Goal: Transaction & Acquisition: Purchase product/service

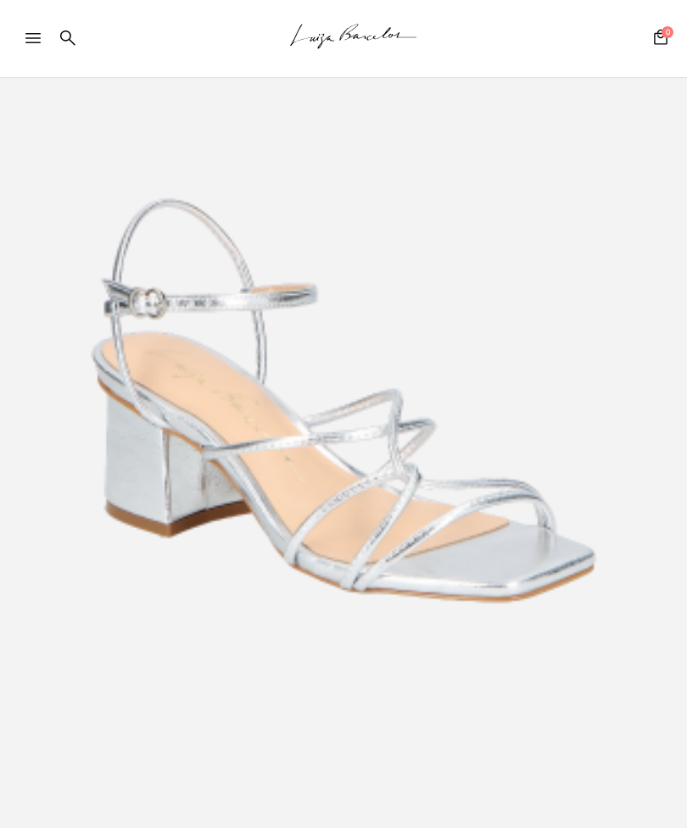
click at [592, 402] on img at bounding box center [343, 400] width 687 height 1029
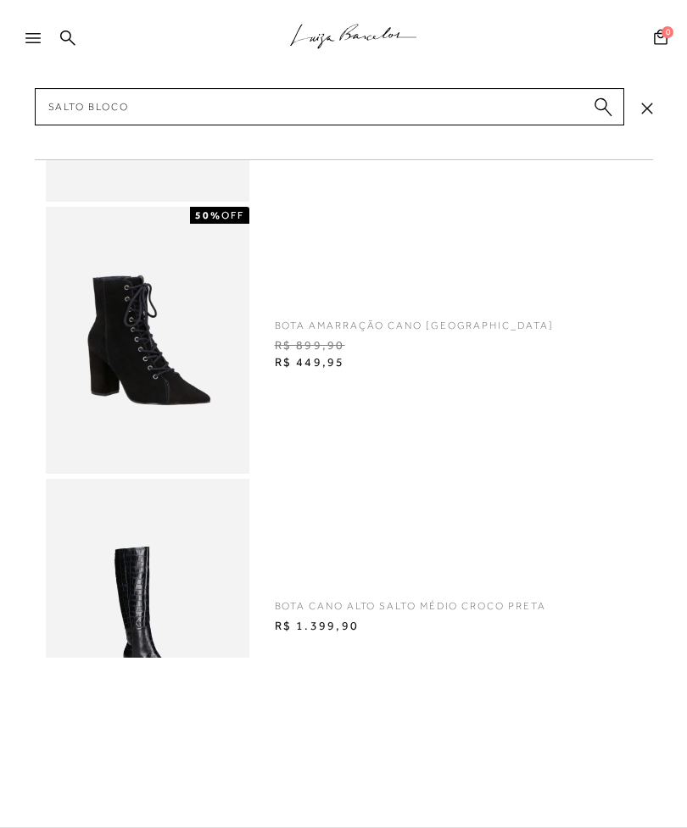
type input "salto bloco"
click at [599, 104] on circle "submit" at bounding box center [600, 104] width 12 height 12
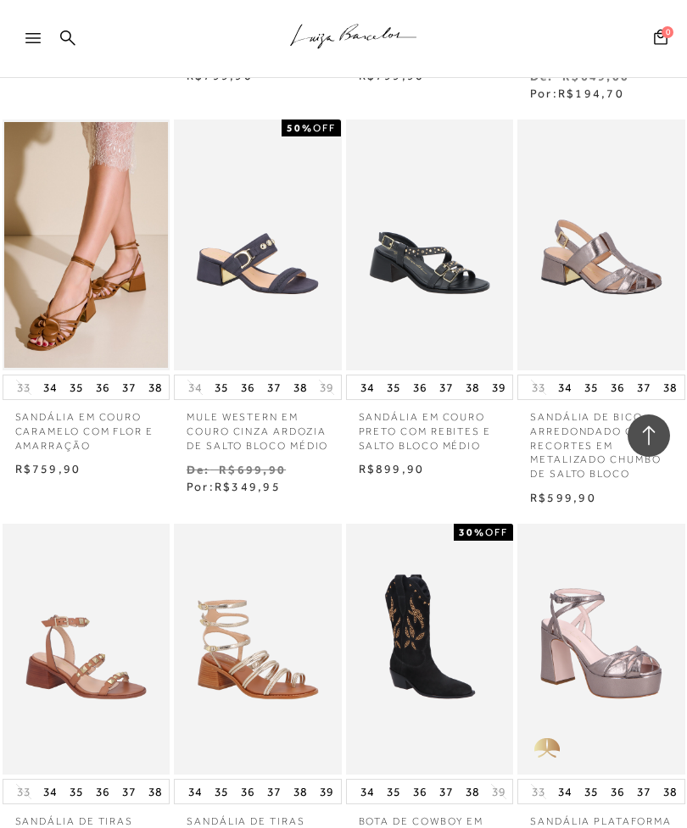
scroll to position [934, 0]
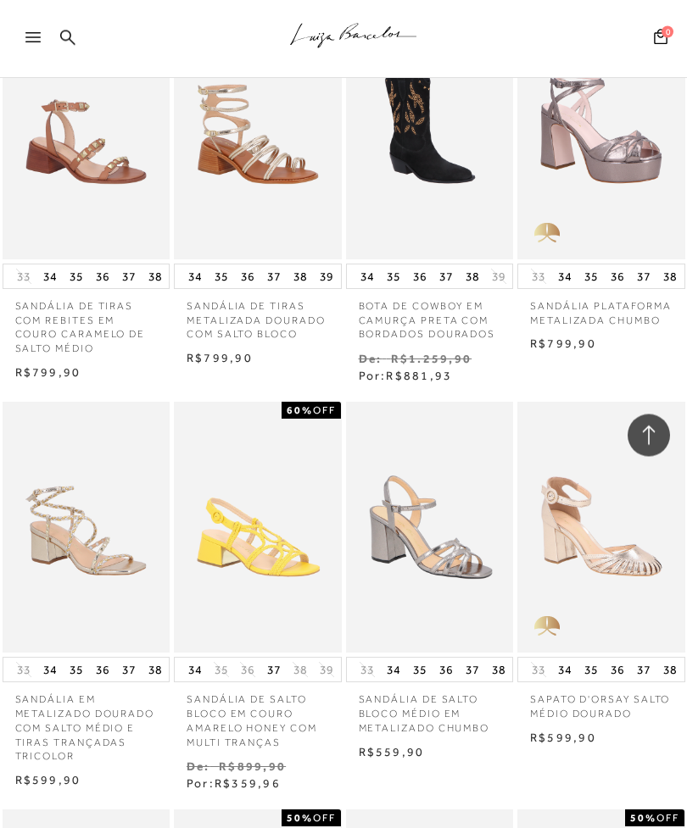
click at [606, 594] on img at bounding box center [601, 528] width 165 height 246
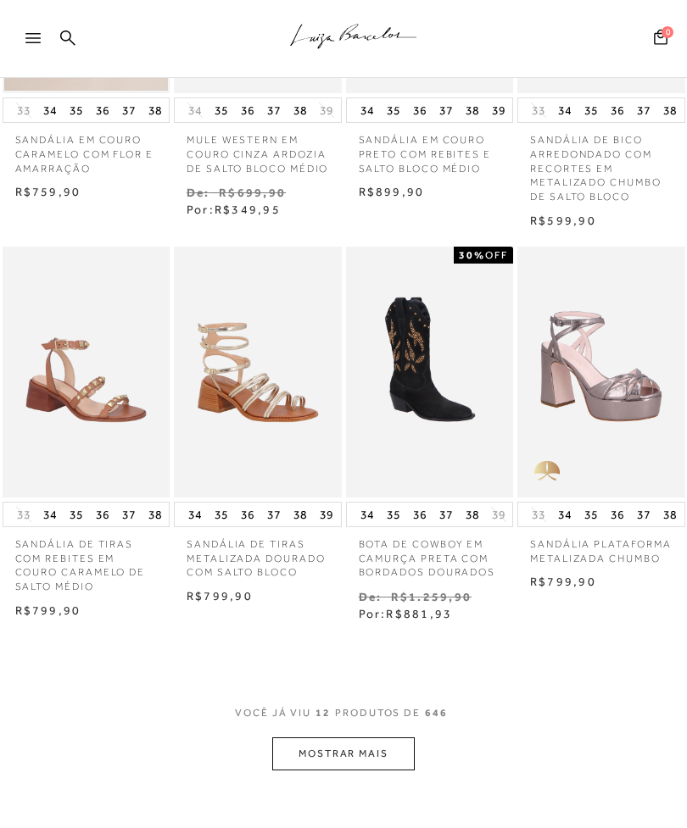
scroll to position [697, 0]
click at [382, 753] on button "MOSTRAR MAIS" at bounding box center [343, 753] width 142 height 33
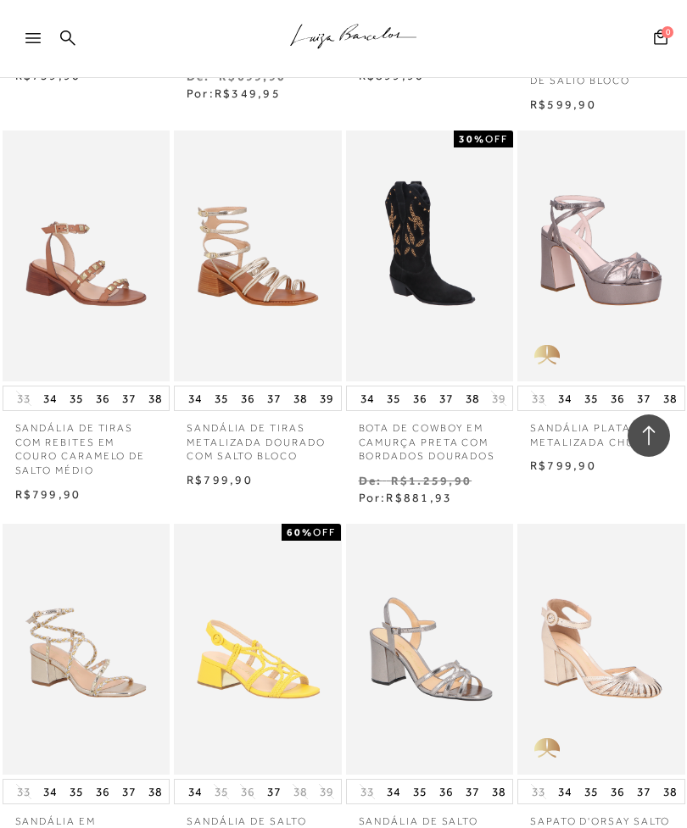
scroll to position [867, 0]
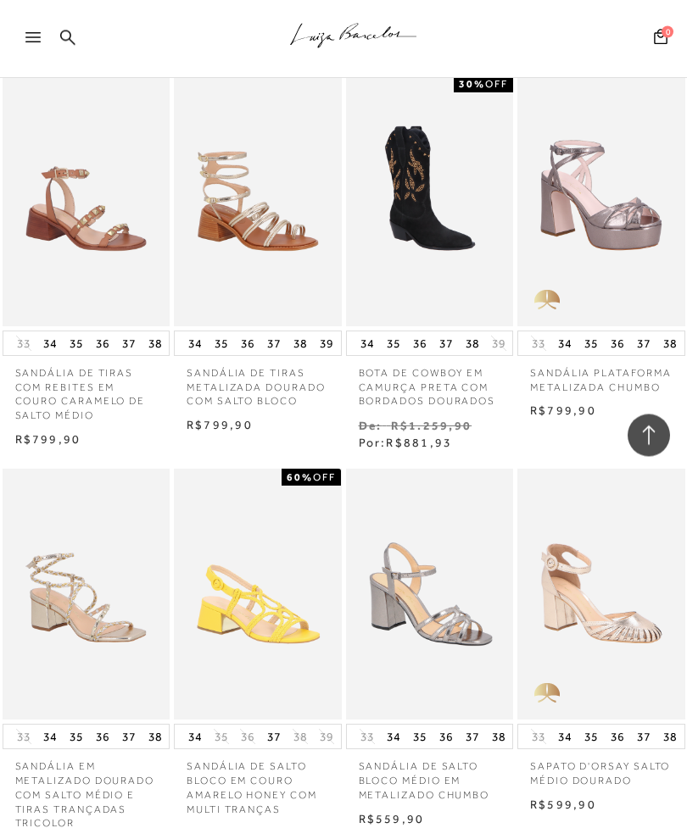
click at [121, 668] on img at bounding box center [86, 595] width 165 height 246
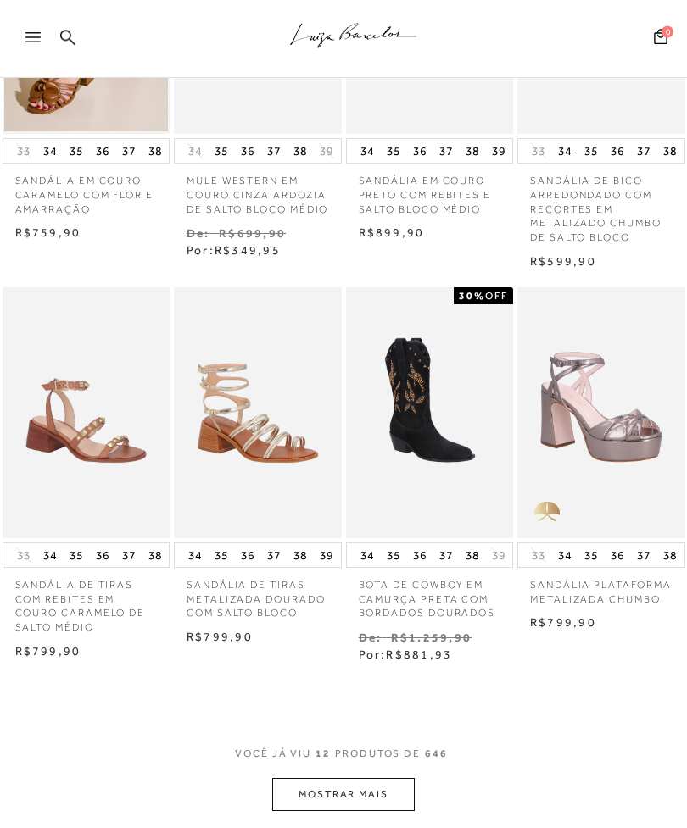
scroll to position [661, 0]
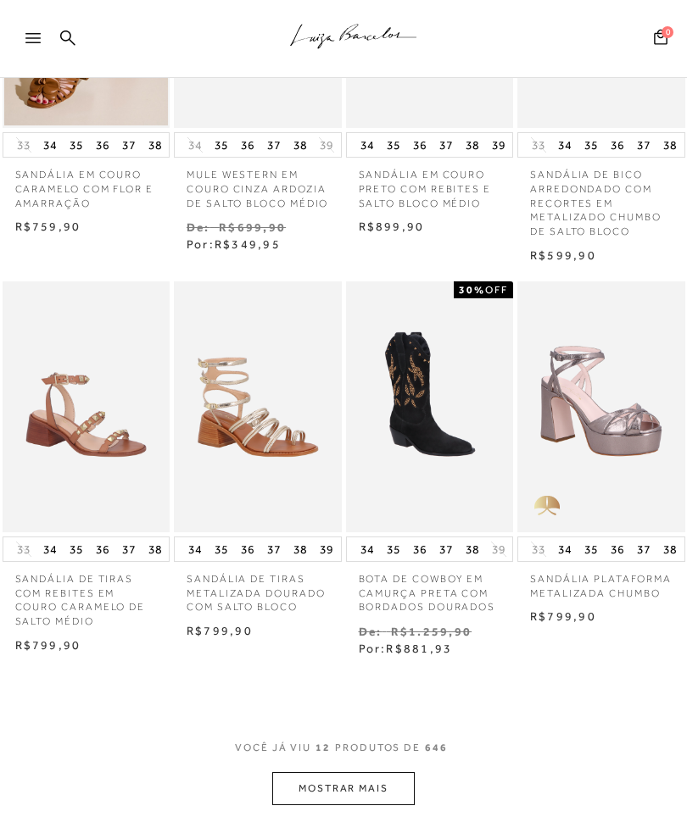
click at [369, 787] on button "MOSTRAR MAIS" at bounding box center [343, 789] width 142 height 33
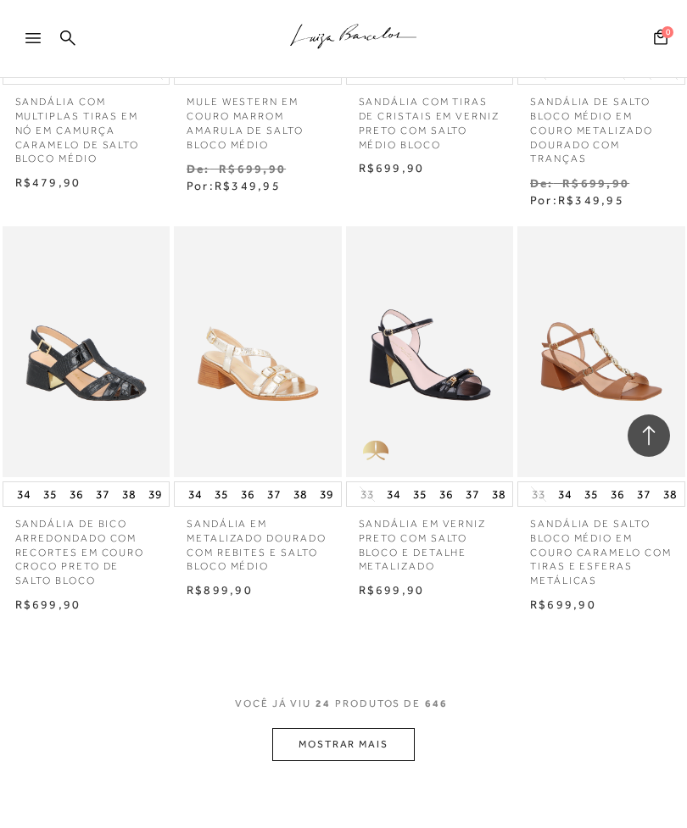
scroll to position [1944, 0]
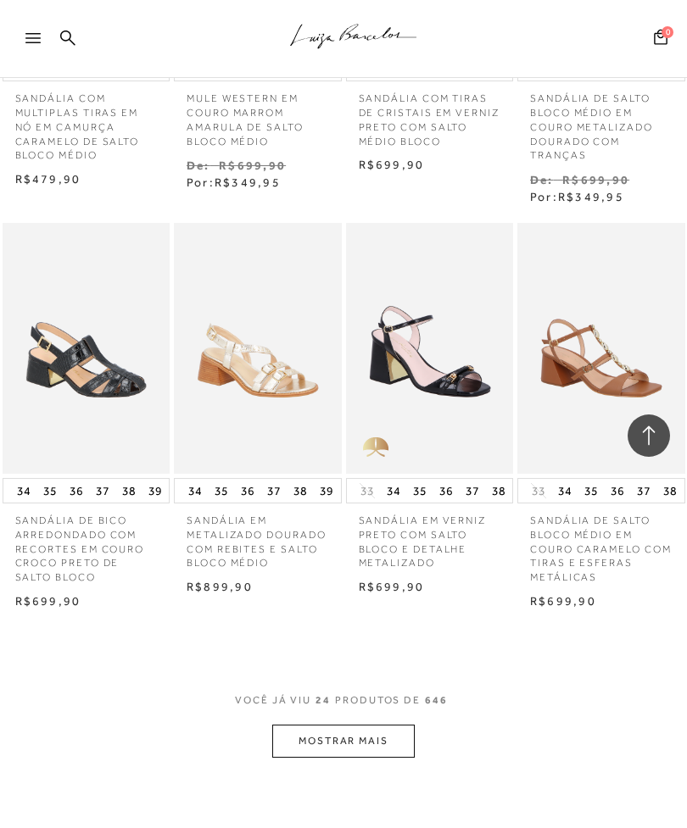
click at [378, 736] on button "MOSTRAR MAIS" at bounding box center [343, 741] width 142 height 33
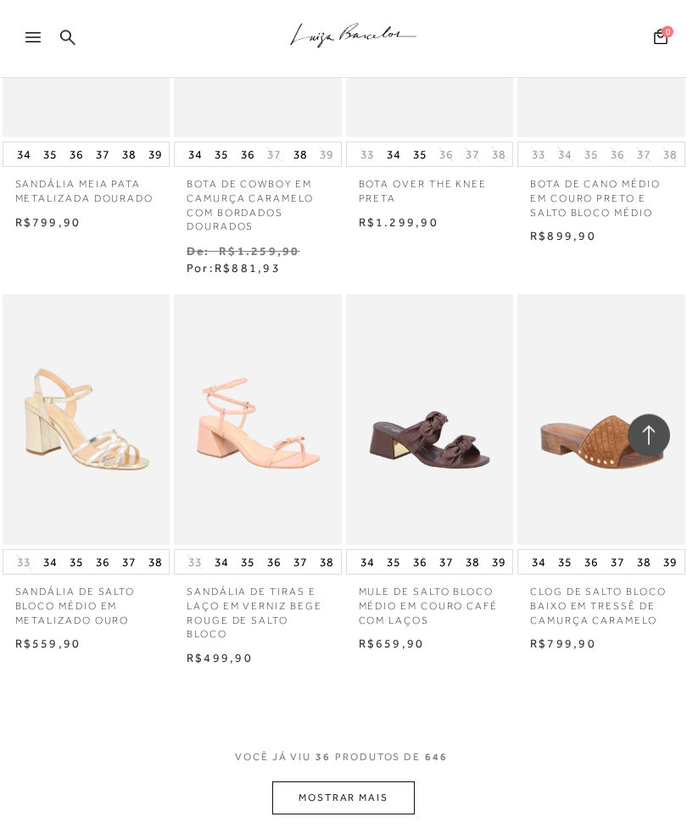
scroll to position [3079, 0]
click at [371, 781] on button "MOSTRAR MAIS" at bounding box center [343, 797] width 142 height 33
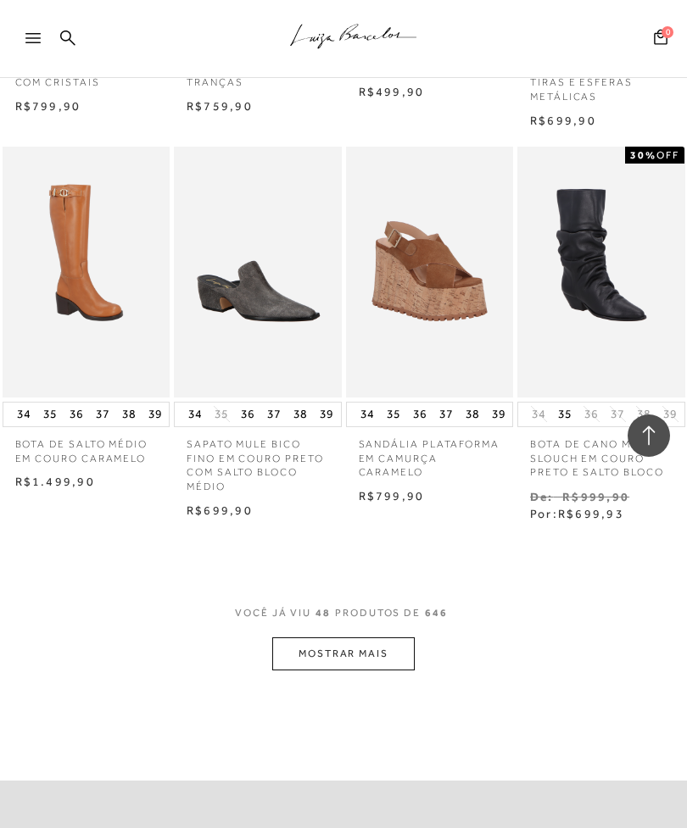
scroll to position [4443, 0]
click at [387, 637] on button "MOSTRAR MAIS" at bounding box center [343, 653] width 142 height 33
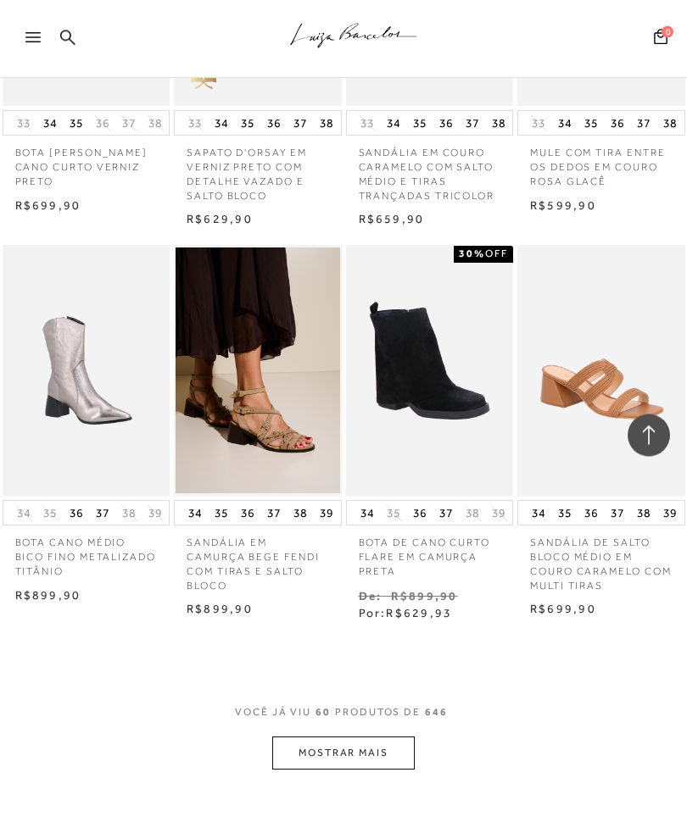
scroll to position [5521, 0]
click at [379, 737] on button "MOSTRAR MAIS" at bounding box center [343, 753] width 142 height 33
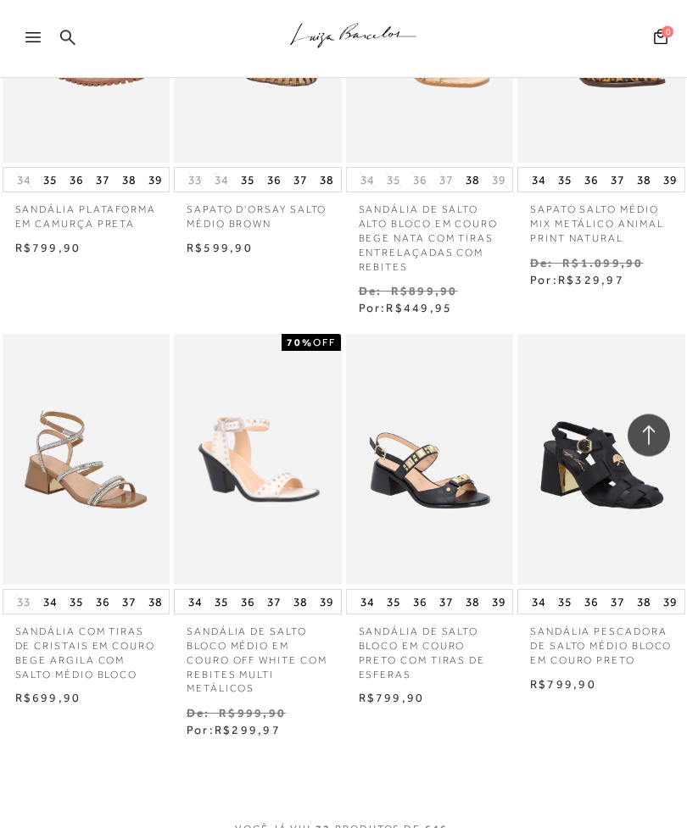
scroll to position [6652, 0]
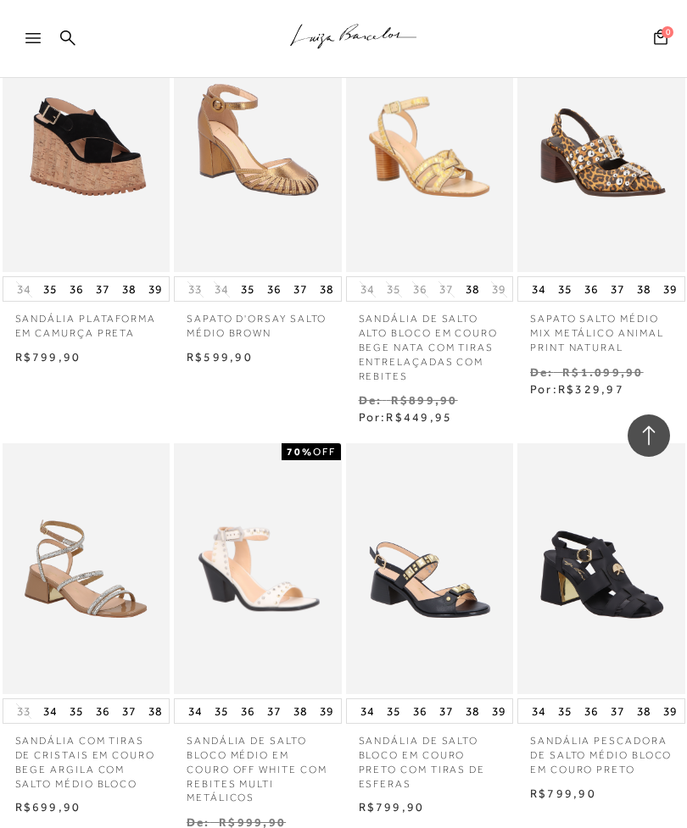
scroll to position [6542, 0]
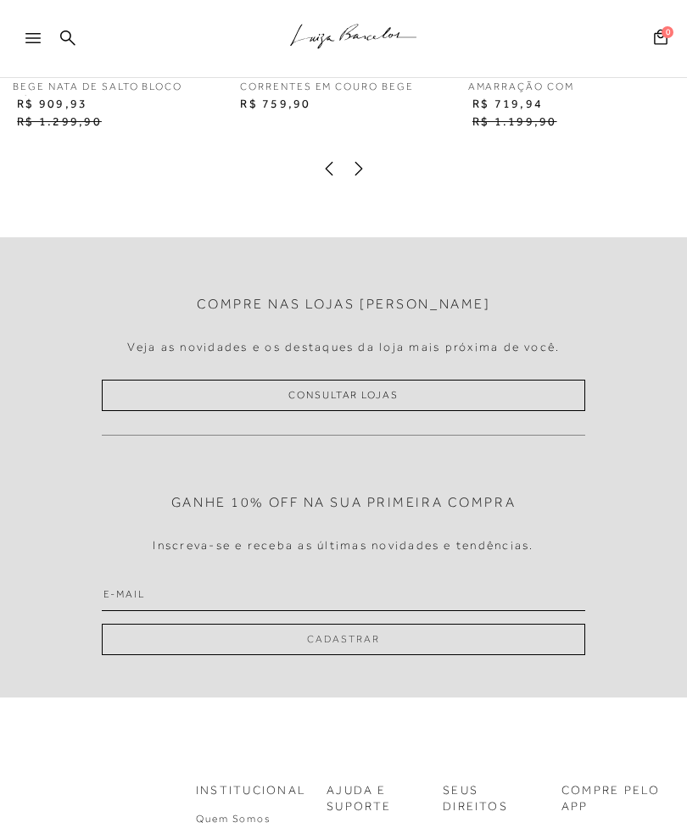
scroll to position [2513, 0]
